Goal: Download file/media

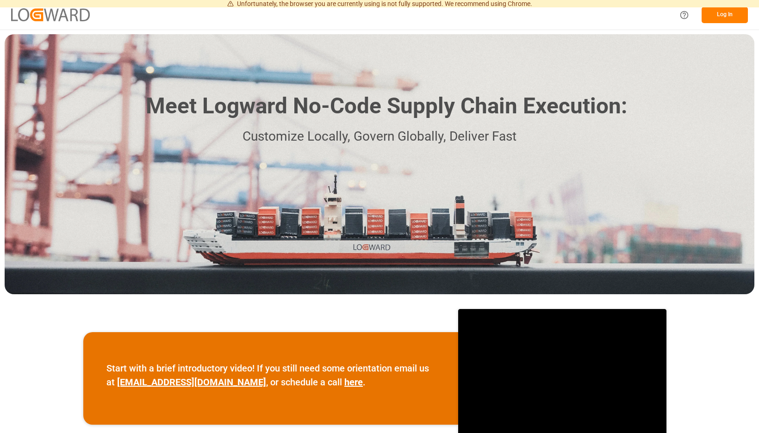
click at [717, 20] on button "Log In" at bounding box center [725, 15] width 46 height 16
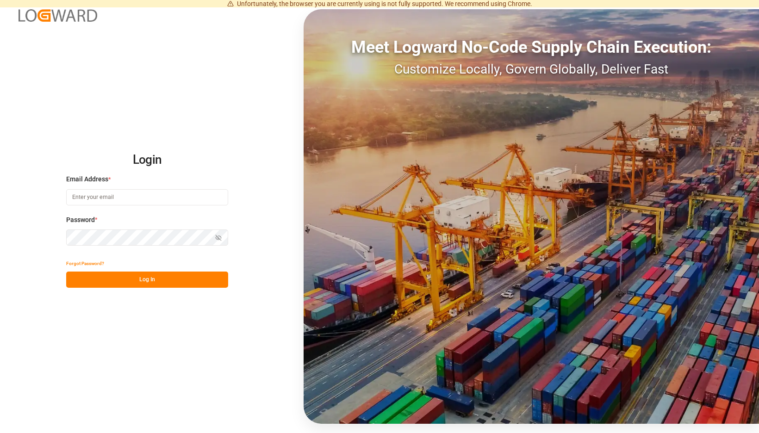
type input "[EMAIL_ADDRESS][PERSON_NAME][DOMAIN_NAME]"
click at [227, 280] on button "Log In" at bounding box center [147, 280] width 162 height 16
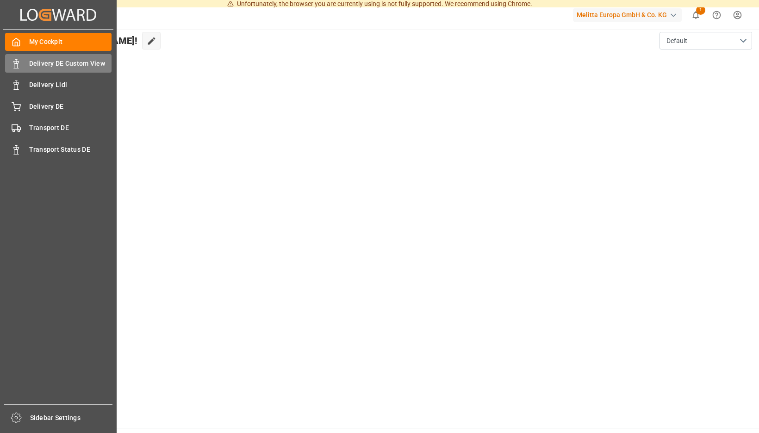
click at [18, 67] on icon at bounding box center [16, 63] width 9 height 9
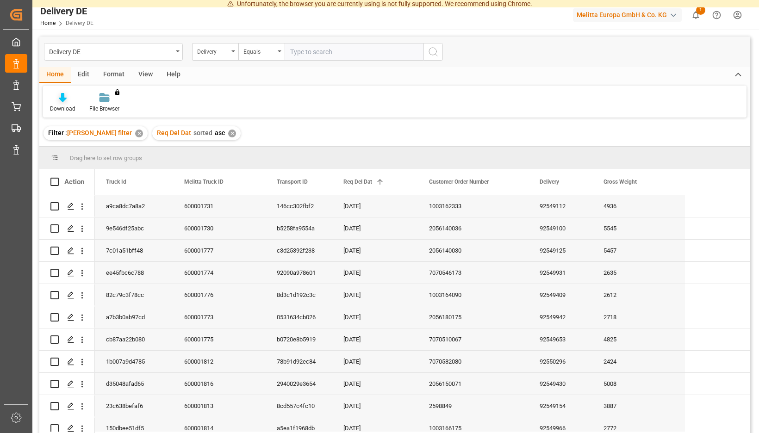
click at [67, 101] on icon at bounding box center [63, 97] width 8 height 9
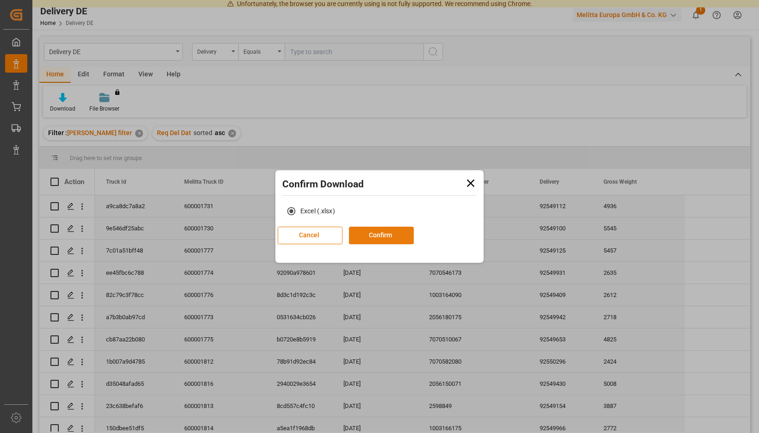
click at [378, 235] on button "Confirm" at bounding box center [381, 236] width 65 height 18
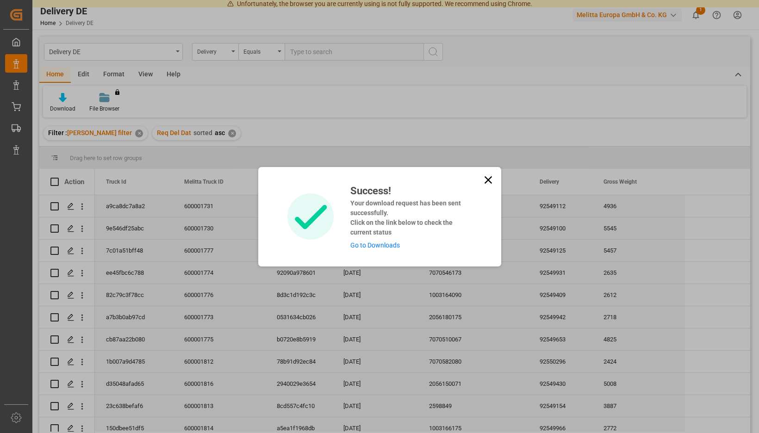
click at [363, 243] on link "Go to Downloads" at bounding box center [376, 245] width 50 height 7
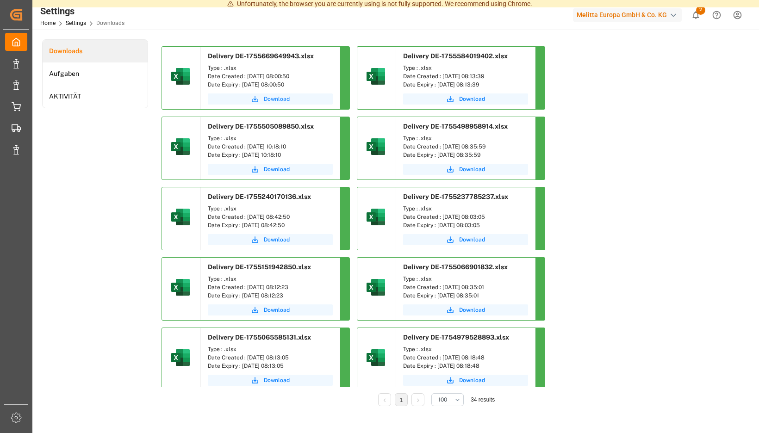
click at [290, 100] on span "Download" at bounding box center [277, 99] width 26 height 8
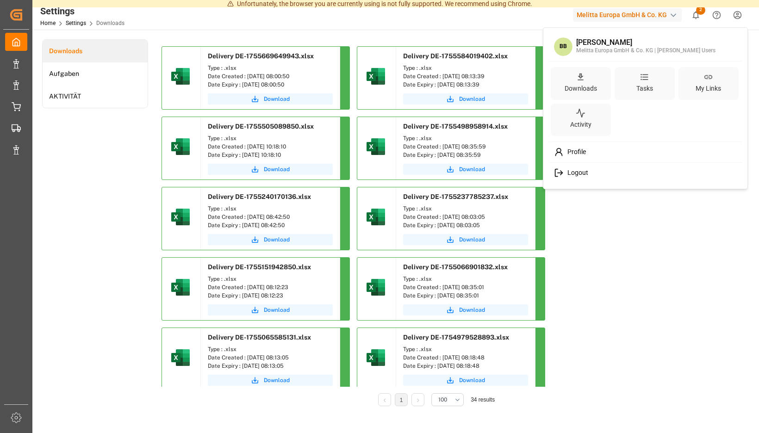
click at [567, 172] on span "Logout" at bounding box center [576, 173] width 25 height 8
